Goal: Task Accomplishment & Management: Complete application form

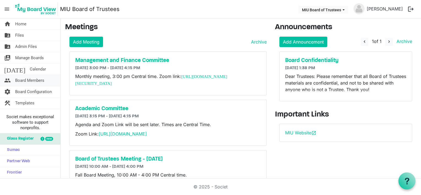
click at [26, 78] on span "Board Members" at bounding box center [29, 80] width 29 height 11
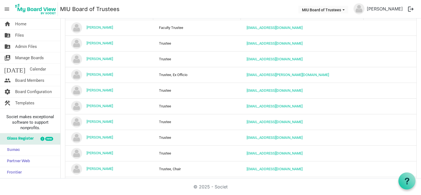
scroll to position [8, 0]
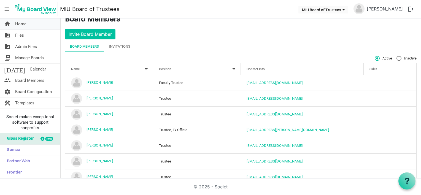
click at [22, 24] on span "Home" at bounding box center [20, 23] width 11 height 11
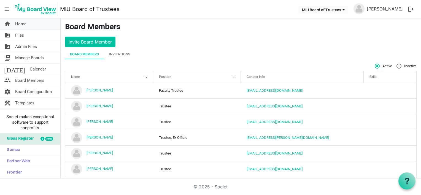
click at [19, 22] on span "Home" at bounding box center [20, 23] width 11 height 11
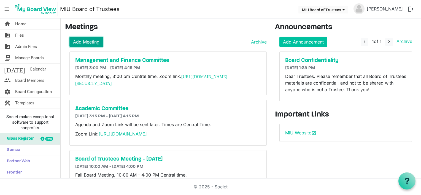
click at [90, 40] on link "Add Meeting" at bounding box center [86, 42] width 34 height 10
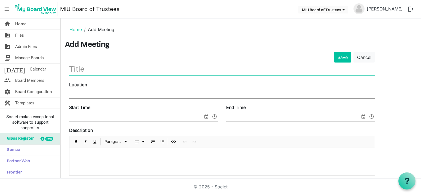
click at [96, 70] on input "text" at bounding box center [222, 69] width 306 height 13
type input "TEST MEETING"
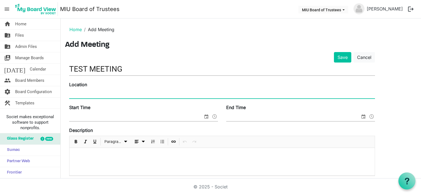
click at [88, 92] on input "Location" at bounding box center [222, 94] width 306 height 8
type input "Zoom To Be Announced"
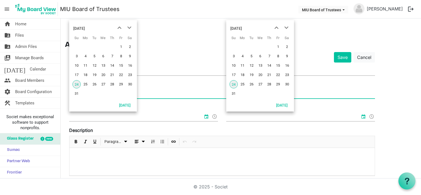
click at [103, 83] on span "27" at bounding box center [103, 84] width 8 height 8
type input "8/27/2025 12:00 AM"
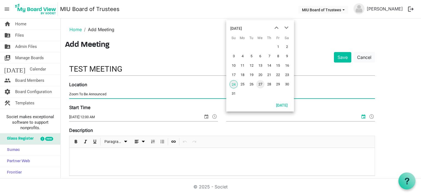
click at [261, 85] on span "27" at bounding box center [260, 84] width 8 height 8
type input "8/27/2025 12:00 AM"
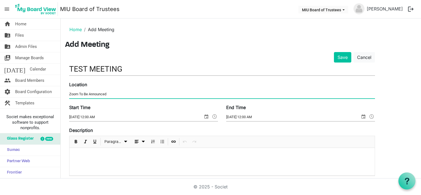
click at [206, 116] on span "select" at bounding box center [206, 116] width 7 height 7
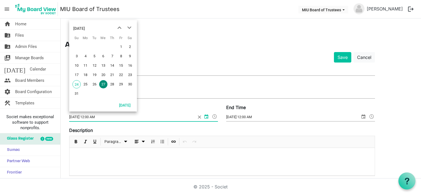
click at [215, 117] on span at bounding box center [214, 116] width 7 height 7
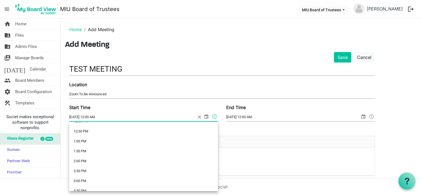
scroll to position [219, 0]
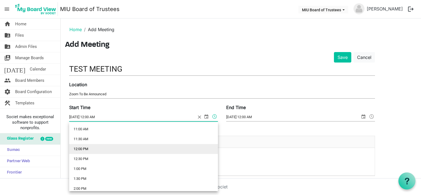
click at [83, 148] on li "12:00 PM" at bounding box center [143, 149] width 149 height 10
type input "8/27/2025 12:00 PM"
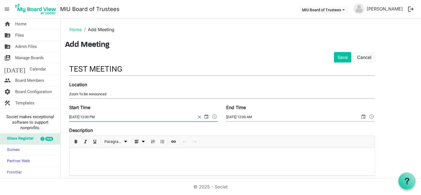
click at [372, 116] on span at bounding box center [372, 116] width 7 height 7
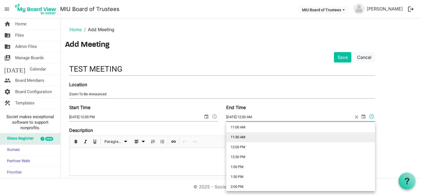
scroll to position [248, 0]
click at [235, 140] on li "1:00 PM" at bounding box center [300, 140] width 149 height 10
type input "8/27/2025 1:00 PM"
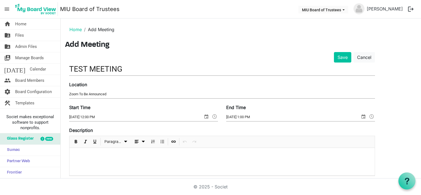
click at [84, 153] on p at bounding box center [222, 155] width 297 height 6
click at [110, 94] on input "Zoom To Be Announced" at bounding box center [222, 94] width 306 height 8
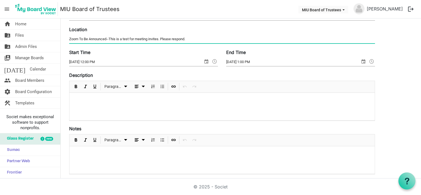
scroll to position [0, 0]
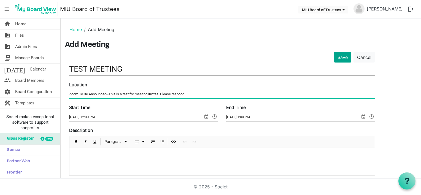
type input "Zoom To Be Announced--This is a test for meeting invites. Please respond."
click at [341, 57] on button "Save" at bounding box center [342, 57] width 17 height 10
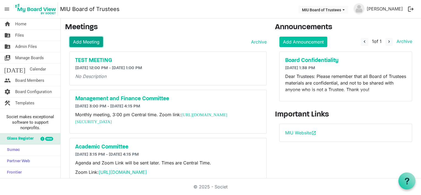
click at [90, 41] on link "Add Meeting" at bounding box center [86, 42] width 34 height 10
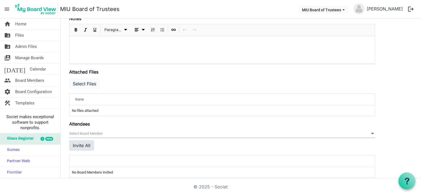
scroll to position [172, 0]
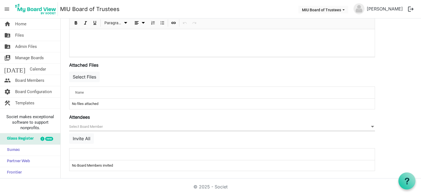
click at [87, 124] on span "null" at bounding box center [222, 127] width 306 height 9
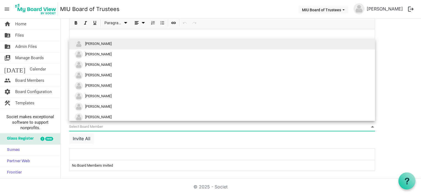
click at [96, 42] on span "[PERSON_NAME]" at bounding box center [98, 44] width 26 height 4
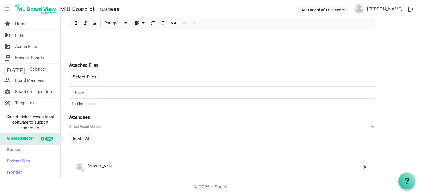
click at [93, 125] on span "null" at bounding box center [222, 127] width 306 height 9
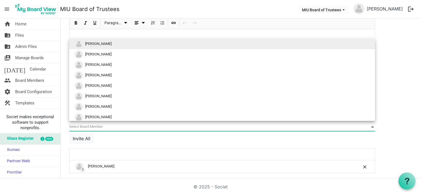
click at [94, 43] on span "[PERSON_NAME]" at bounding box center [98, 44] width 26 height 4
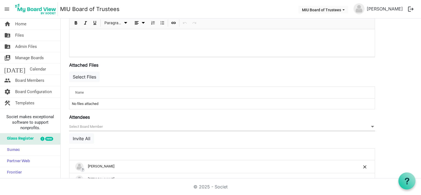
click at [83, 125] on span "null" at bounding box center [222, 127] width 306 height 9
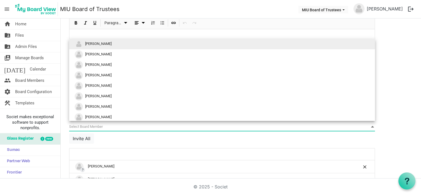
click at [94, 45] on span "[PERSON_NAME]" at bounding box center [98, 44] width 26 height 4
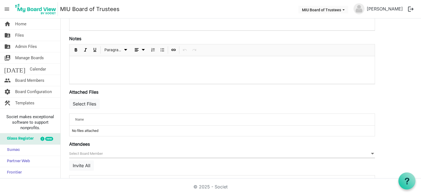
scroll to position [173, 0]
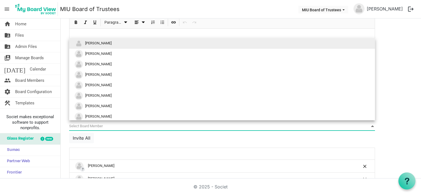
click at [89, 125] on span "null" at bounding box center [222, 126] width 306 height 9
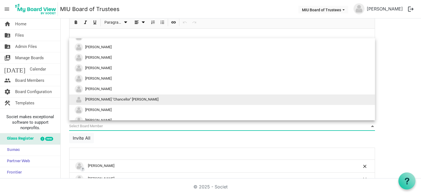
scroll to position [55, 0]
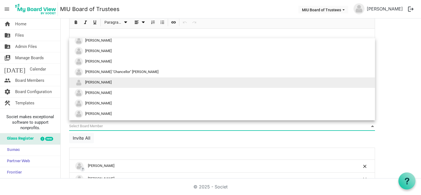
click at [96, 82] on span "[PERSON_NAME]" at bounding box center [98, 83] width 26 height 4
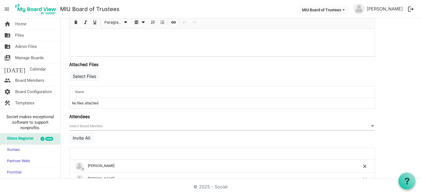
click at [91, 125] on span "null" at bounding box center [222, 126] width 306 height 9
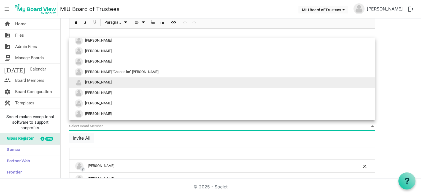
click at [95, 82] on span "[PERSON_NAME]" at bounding box center [98, 83] width 26 height 4
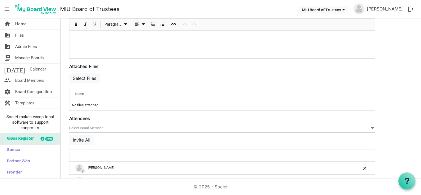
scroll to position [199, 0]
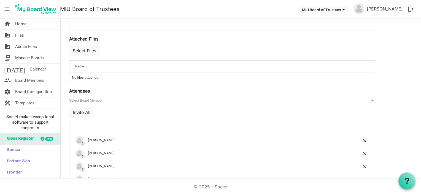
click at [95, 99] on span "null" at bounding box center [222, 100] width 306 height 9
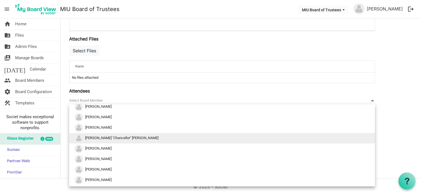
scroll to position [83, 0]
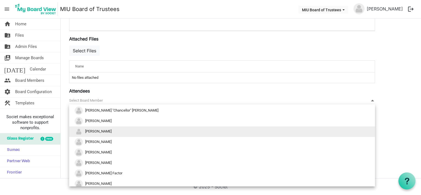
click at [99, 131] on span "[PERSON_NAME]" at bounding box center [98, 131] width 26 height 4
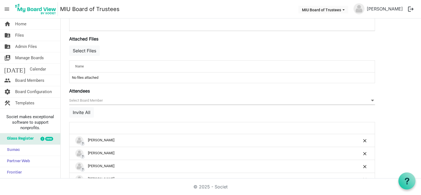
click at [90, 98] on span "null" at bounding box center [222, 100] width 306 height 9
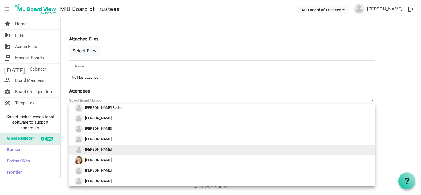
scroll to position [165, 0]
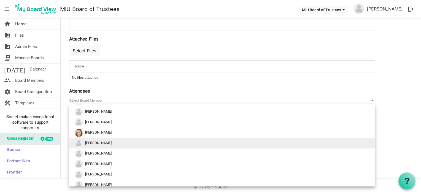
click at [97, 142] on span "[PERSON_NAME]" at bounding box center [98, 143] width 26 height 4
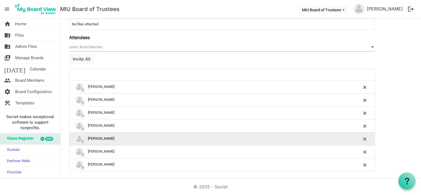
scroll to position [142, 0]
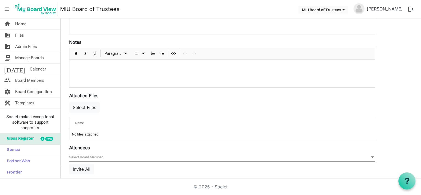
click at [54, 189] on div "© 2025 - Societ" at bounding box center [210, 187] width 314 height 17
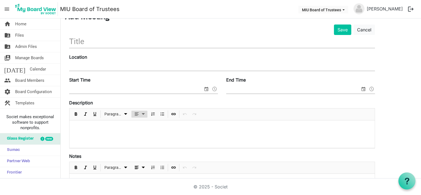
scroll to position [0, 0]
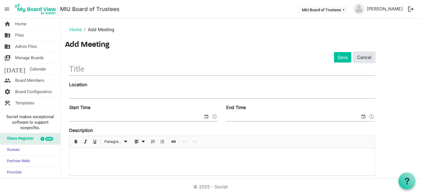
click at [364, 57] on link "Cancel" at bounding box center [365, 57] width 22 height 10
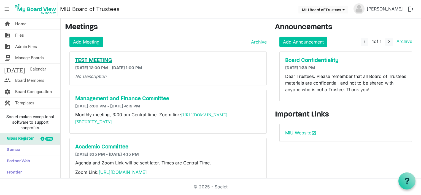
click at [93, 60] on h5 "TEST MEETING" at bounding box center [168, 60] width 186 height 7
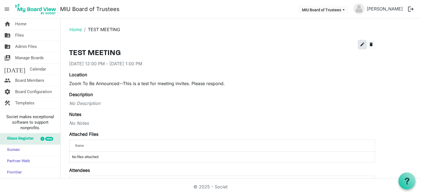
click at [362, 43] on span "edit" at bounding box center [362, 44] width 5 height 5
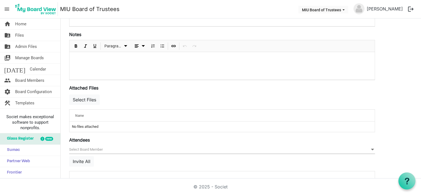
scroll to position [174, 0]
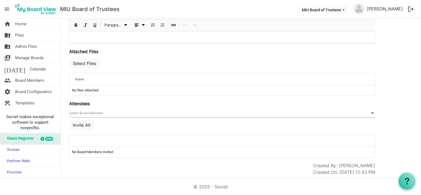
click at [95, 111] on span "null" at bounding box center [222, 113] width 306 height 9
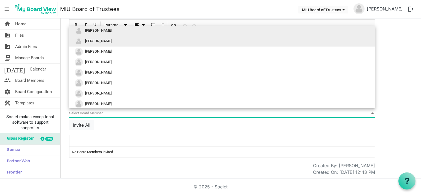
click at [98, 40] on span "[PERSON_NAME]" at bounding box center [98, 41] width 26 height 4
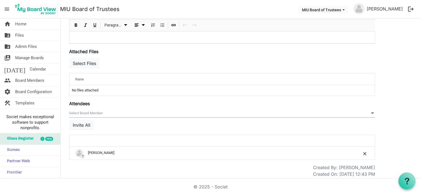
click at [86, 112] on span "null" at bounding box center [222, 113] width 306 height 9
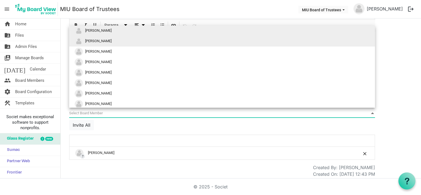
click at [101, 42] on span "[PERSON_NAME]" at bounding box center [98, 41] width 26 height 4
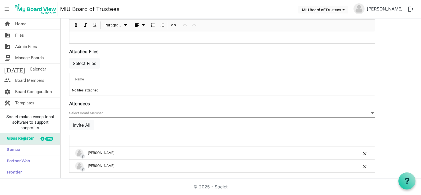
click at [90, 111] on span "null" at bounding box center [222, 113] width 306 height 9
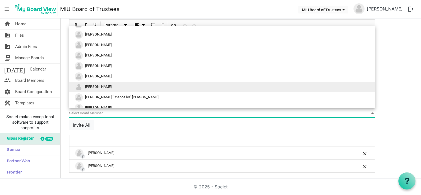
scroll to position [55, 0]
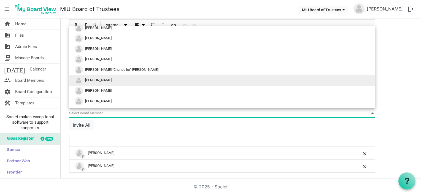
click at [98, 79] on span "[PERSON_NAME]" at bounding box center [98, 80] width 26 height 4
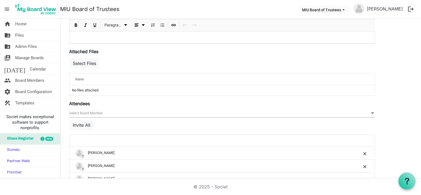
click at [90, 112] on span "null" at bounding box center [222, 113] width 306 height 9
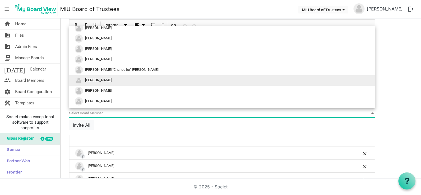
click at [102, 82] on span "[PERSON_NAME]" at bounding box center [98, 80] width 26 height 4
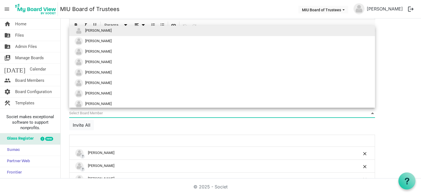
click at [90, 112] on span "null" at bounding box center [222, 113] width 306 height 9
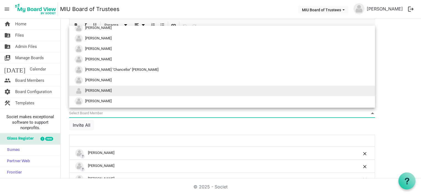
click at [99, 90] on span "[PERSON_NAME]" at bounding box center [98, 91] width 26 height 4
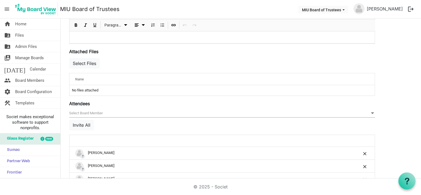
click at [93, 111] on span "null" at bounding box center [222, 113] width 306 height 9
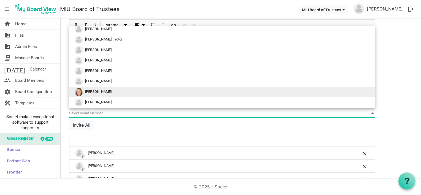
scroll to position [165, 0]
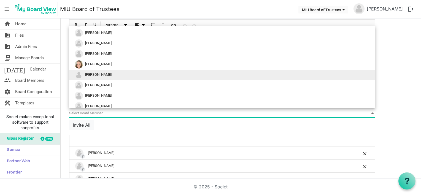
click at [97, 74] on span "[PERSON_NAME]" at bounding box center [98, 75] width 26 height 4
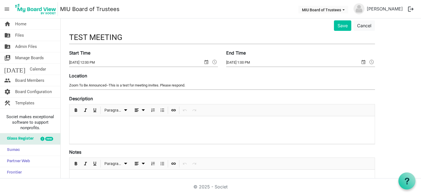
scroll to position [0, 0]
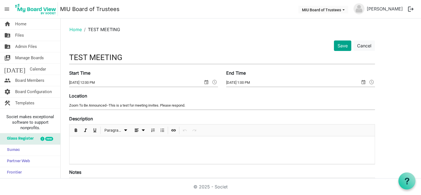
click at [344, 44] on button "Save" at bounding box center [342, 46] width 17 height 10
click at [343, 45] on button "Save" at bounding box center [342, 46] width 17 height 10
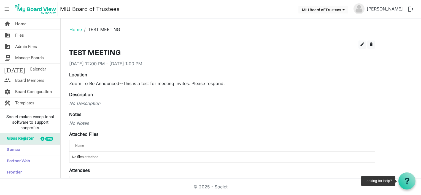
click at [406, 184] on icon at bounding box center [407, 181] width 7 height 7
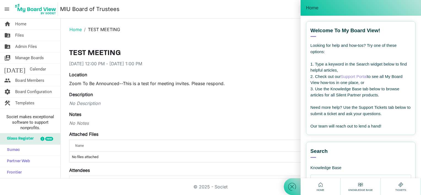
scroll to position [55, 0]
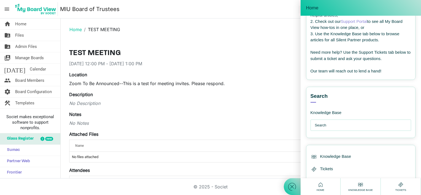
click at [316, 125] on input "text" at bounding box center [362, 125] width 95 height 11
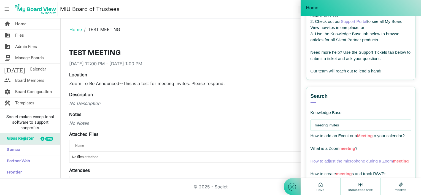
scroll to position [83, 0]
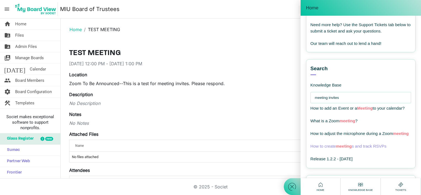
type input "meeting invites"
click at [342, 149] on span "meeting" at bounding box center [344, 146] width 16 height 5
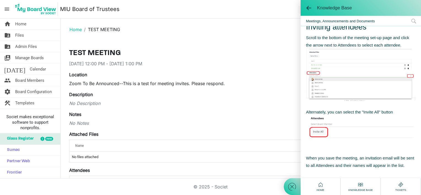
scroll to position [0, 0]
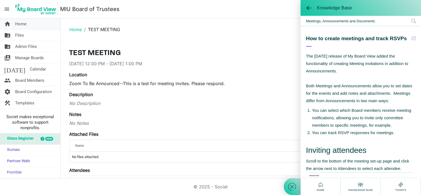
click at [20, 24] on span "Home" at bounding box center [20, 23] width 11 height 11
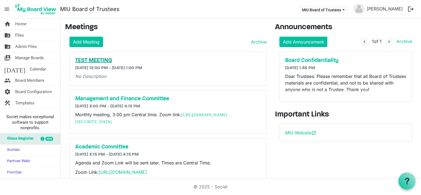
click at [94, 59] on h5 "TEST MEETING" at bounding box center [168, 60] width 186 height 7
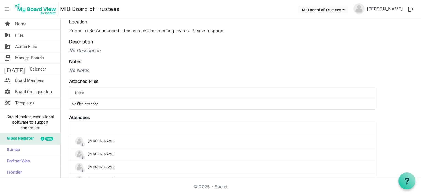
scroll to position [25, 0]
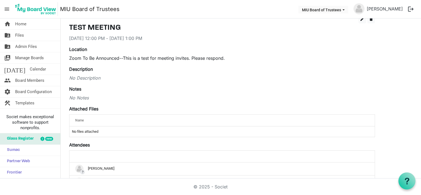
click at [401, 67] on div "edit delete TEST MEETING [DATE] 12:00 PM - [DATE] 1:00 PM Location Zoom To Be A…" at bounding box center [241, 136] width 352 height 243
